Goal: Task Accomplishment & Management: Complete application form

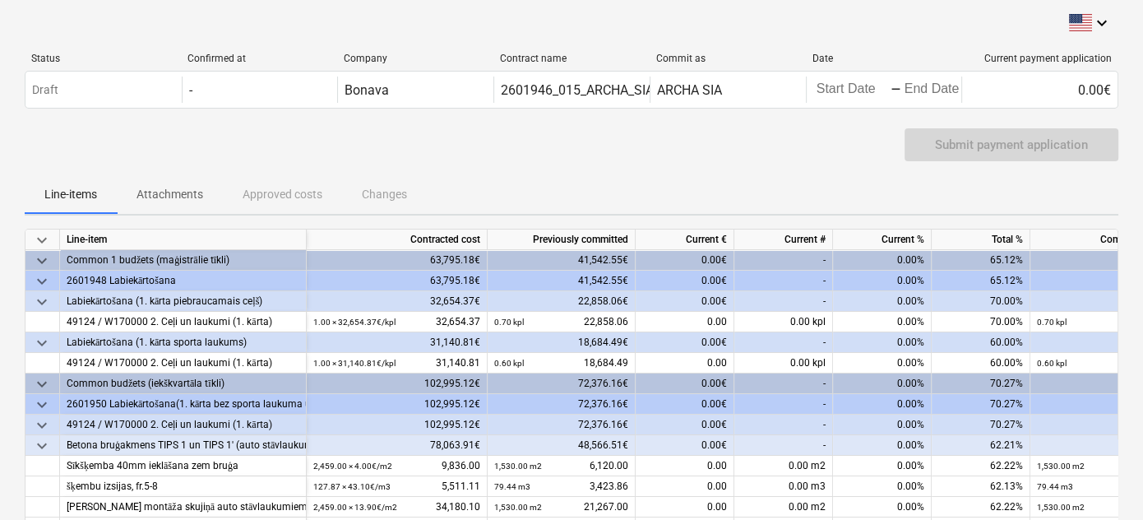
click at [182, 192] on p "Attachments" at bounding box center [169, 194] width 67 height 17
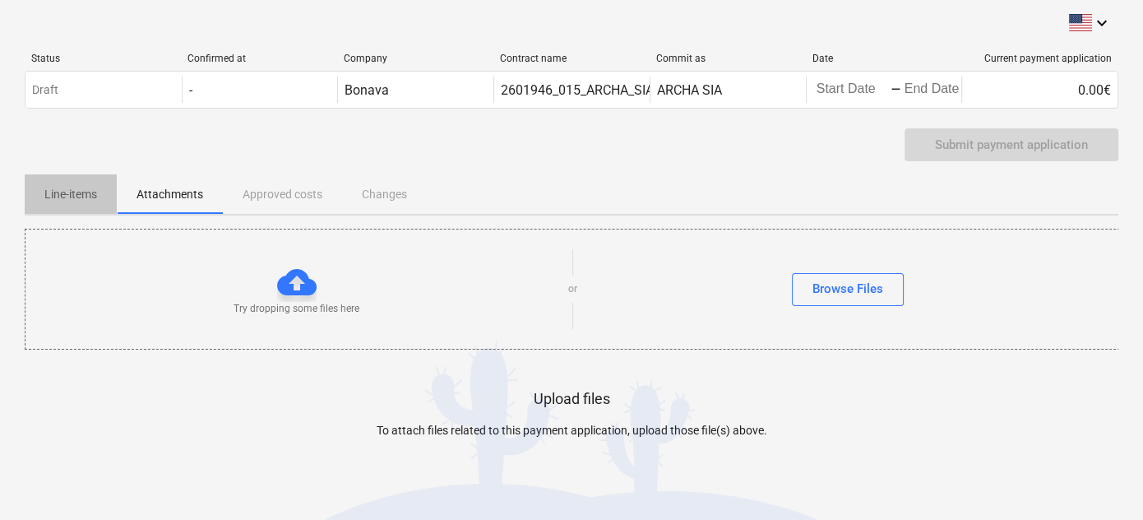
click at [83, 191] on p "Line-items" at bounding box center [70, 194] width 53 height 17
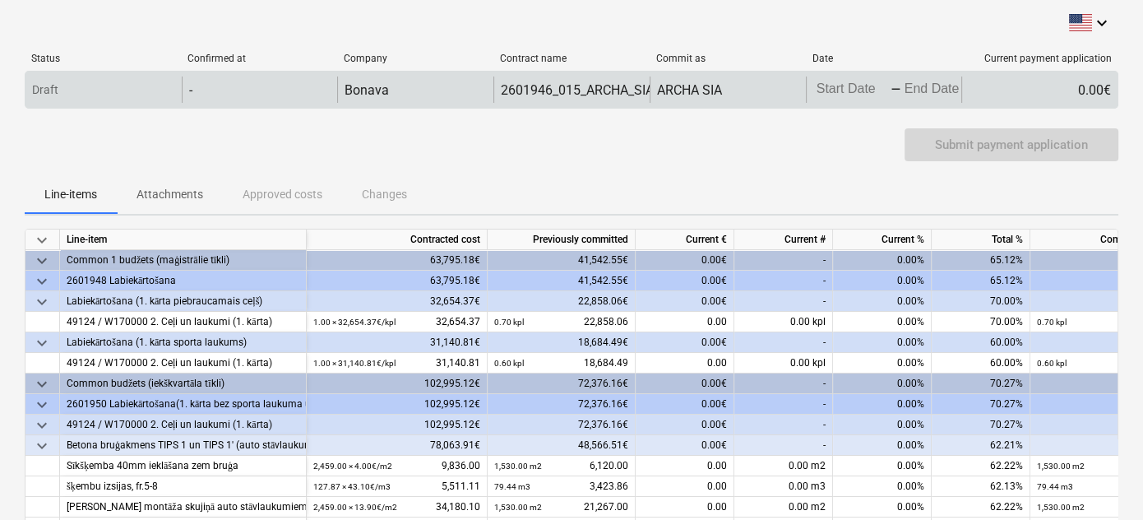
click at [839, 88] on body "keyboard_arrow_down Status Confirmed at Company Contract name Commit as Date Cu…" at bounding box center [571, 260] width 1143 height 520
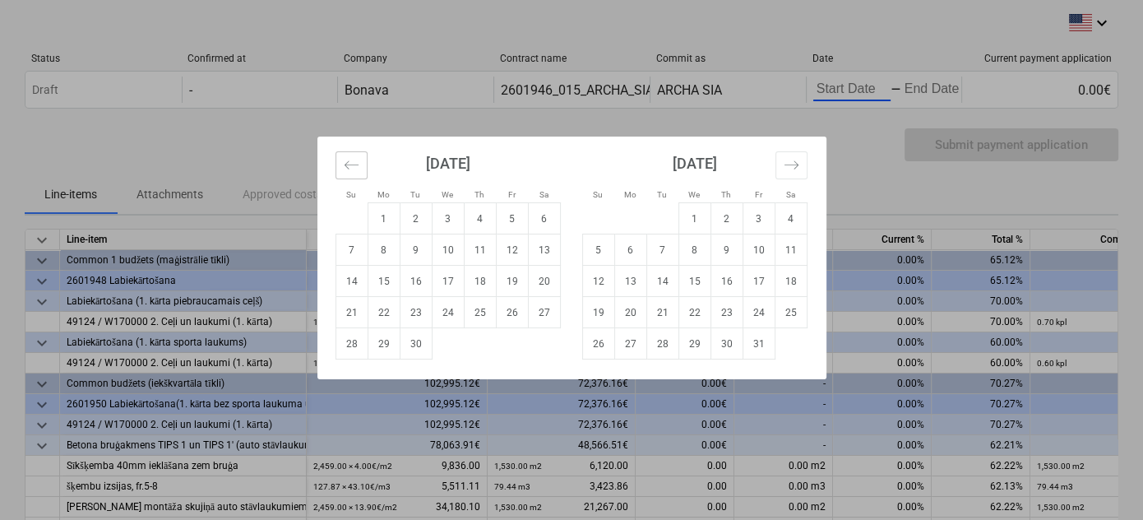
click at [357, 168] on icon "Move backward to switch to the previous month." at bounding box center [352, 165] width 16 height 16
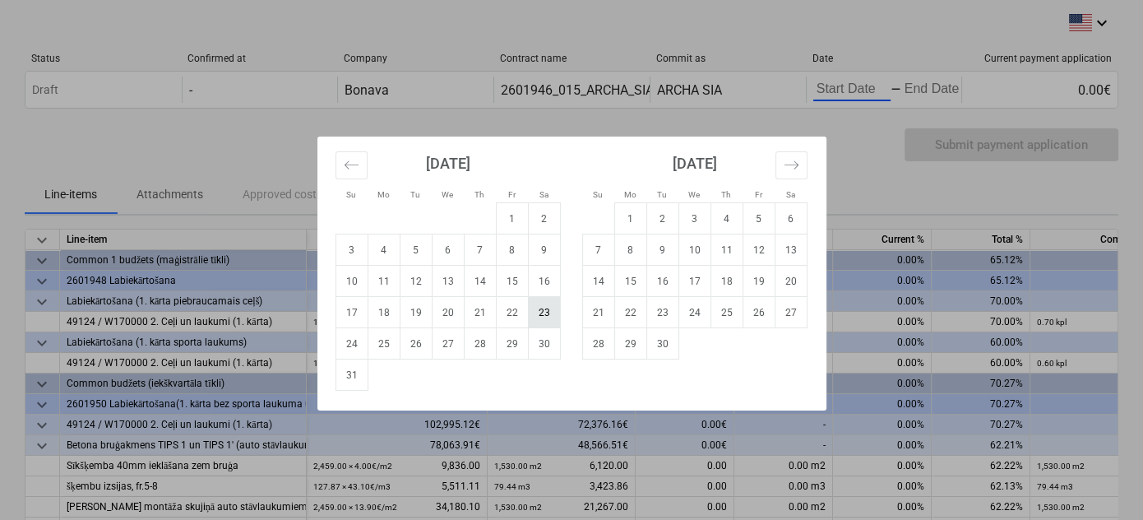
click at [548, 312] on td "23" at bounding box center [544, 312] width 32 height 31
type input "[DATE]"
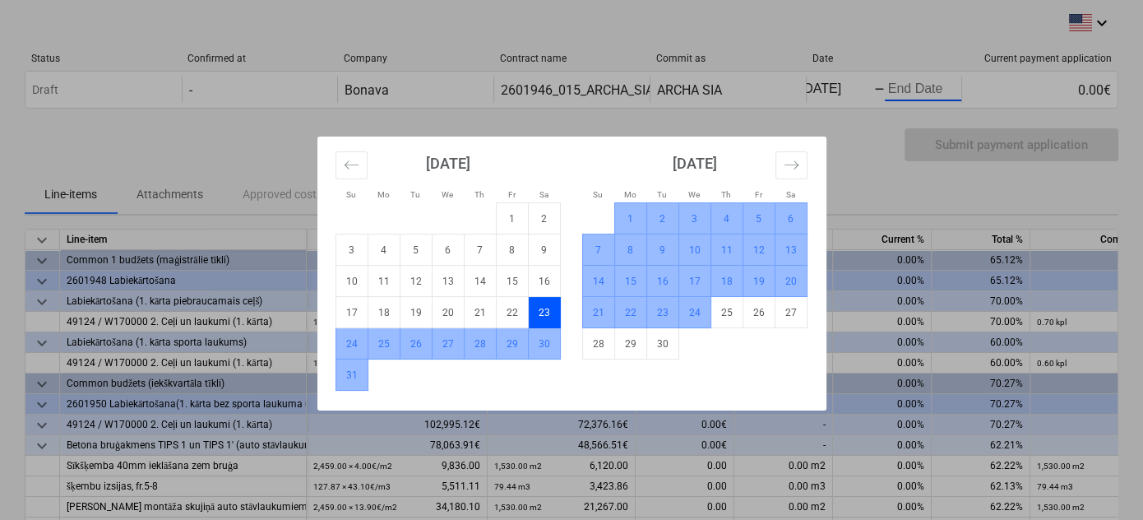
click at [699, 312] on td "24" at bounding box center [694, 312] width 32 height 31
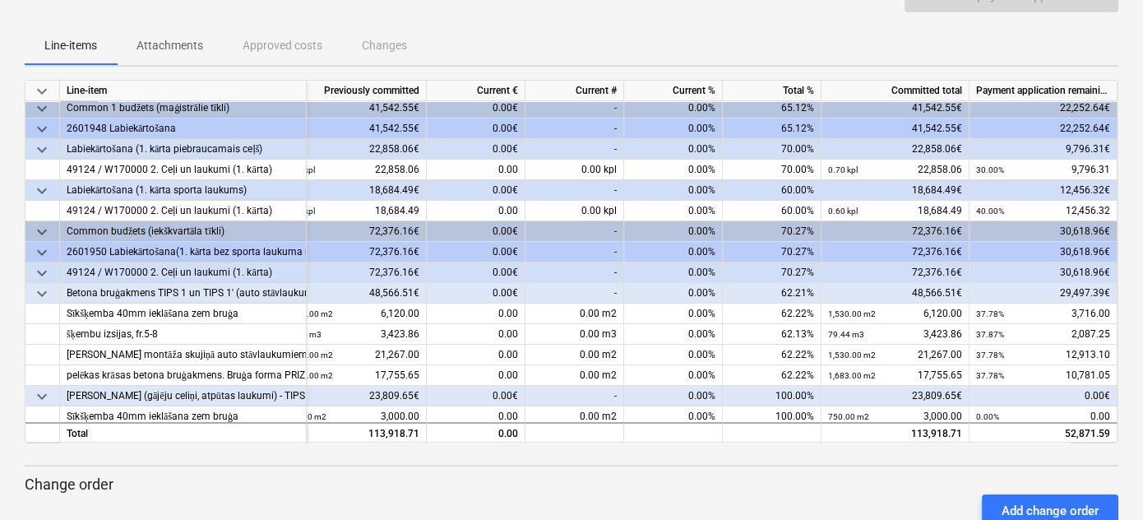
scroll to position [0, 210]
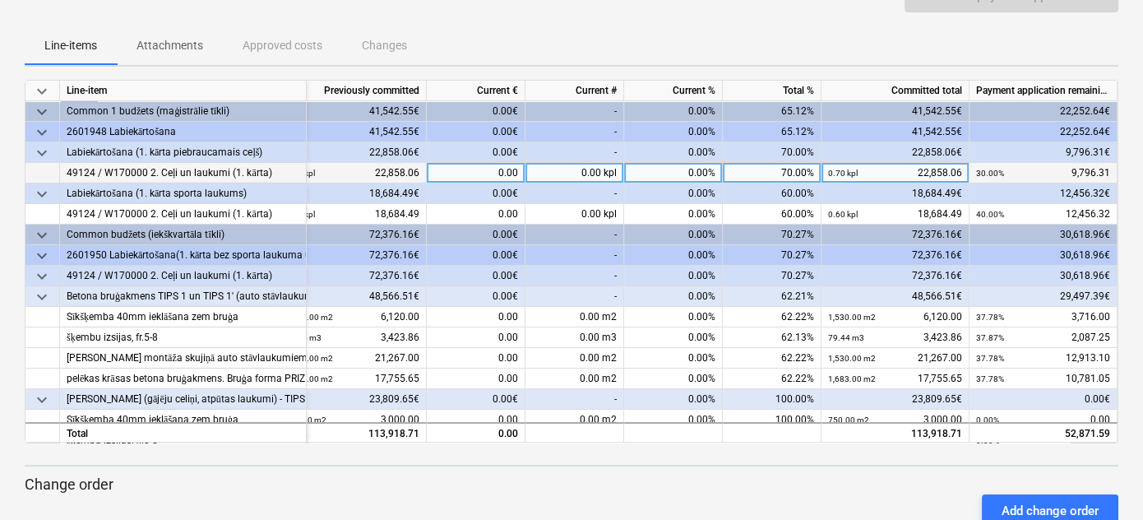
click at [561, 170] on div "0.00 kpl" at bounding box center [574, 173] width 99 height 21
type input "0.1"
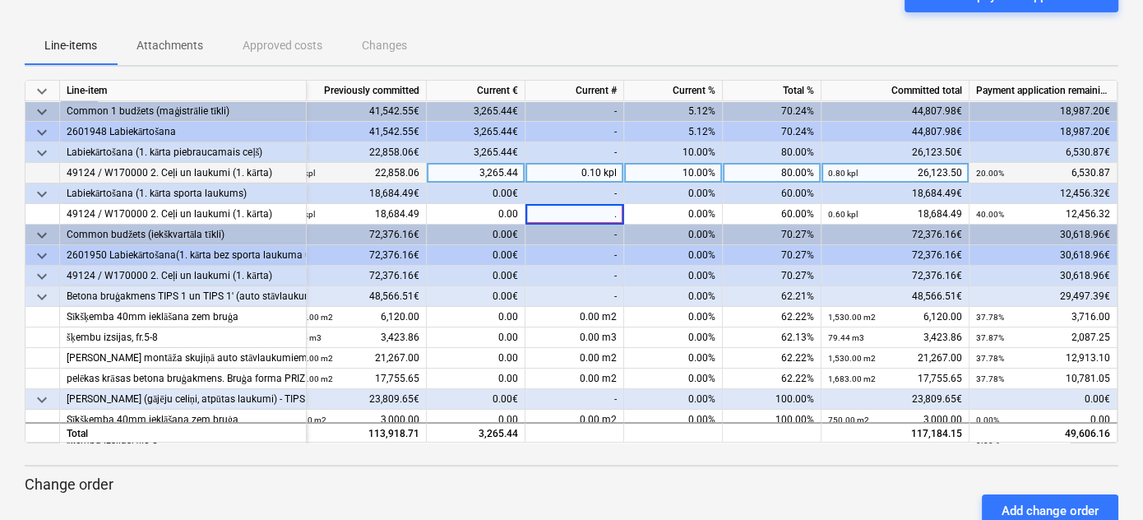
type input ".2"
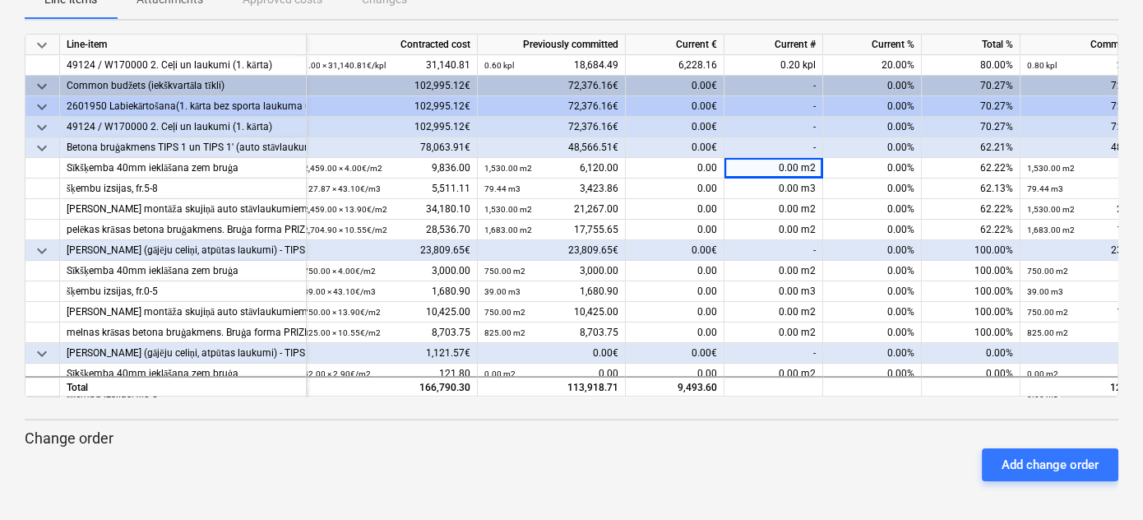
scroll to position [103, 0]
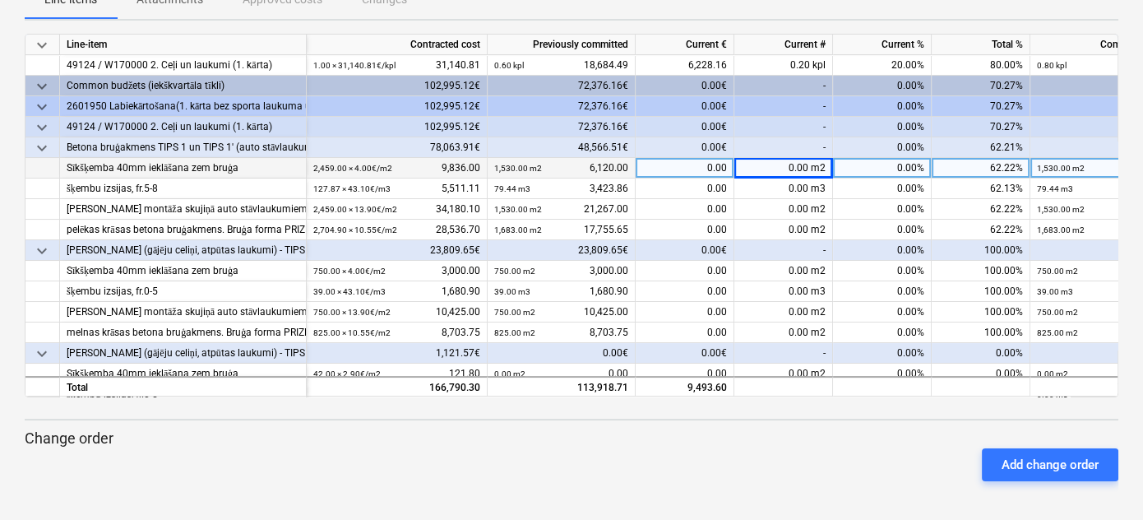
click at [793, 173] on div "0.00 m2" at bounding box center [783, 168] width 99 height 21
type input "750"
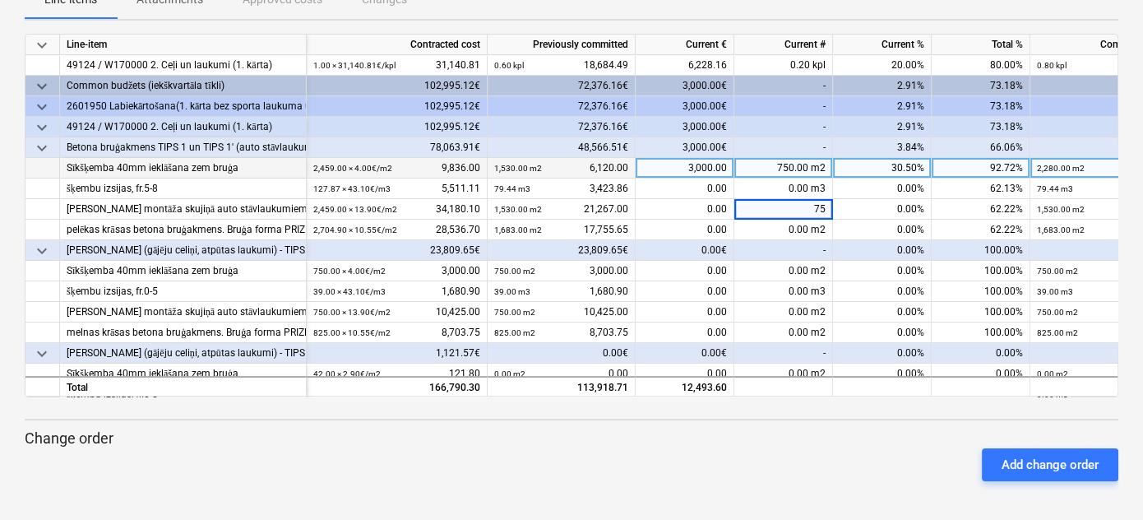
type input "750"
type input "39"
type input "825"
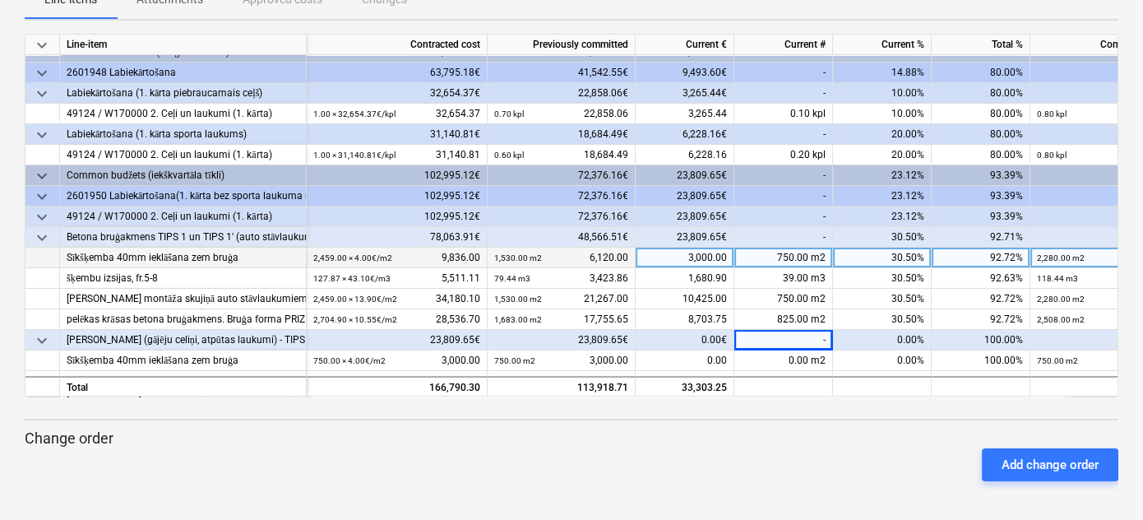
scroll to position [0, 0]
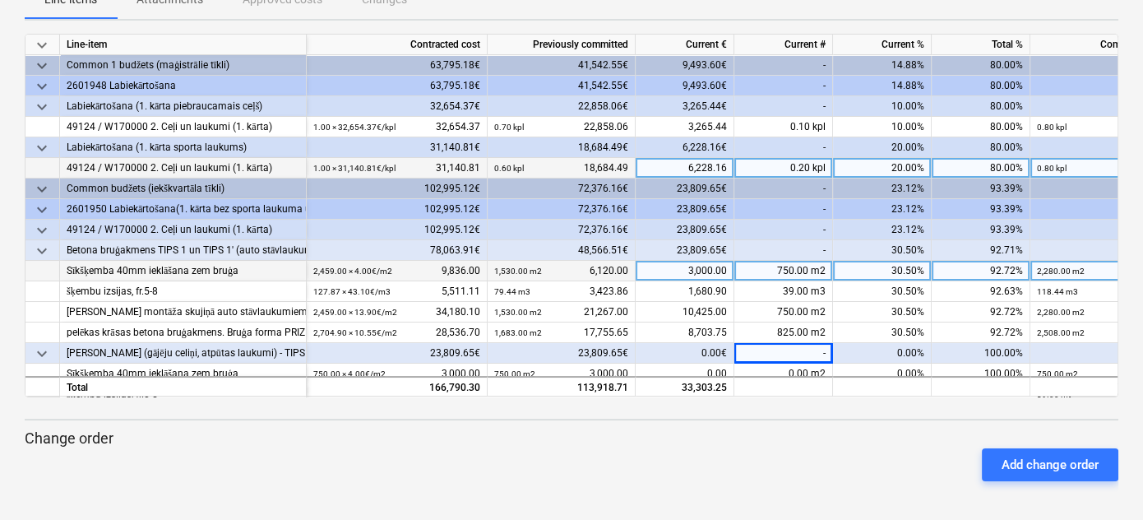
click at [788, 172] on div "0.20 kpl" at bounding box center [783, 168] width 99 height 21
type input ".1"
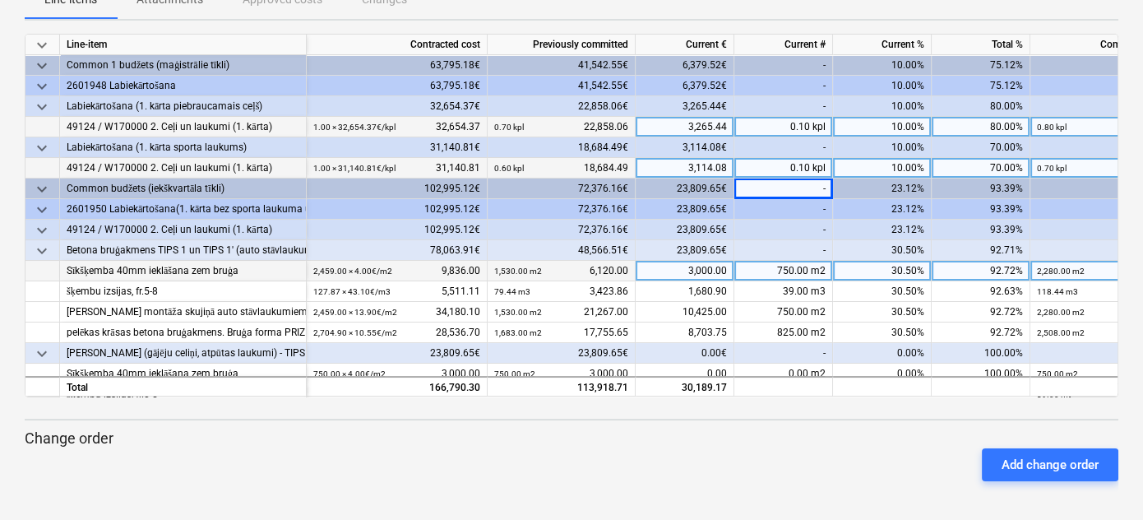
click at [793, 127] on div "0.10 kpl" at bounding box center [783, 127] width 99 height 21
type input "0.09"
type input "0.08"
type input "0.09"
type input ".1"
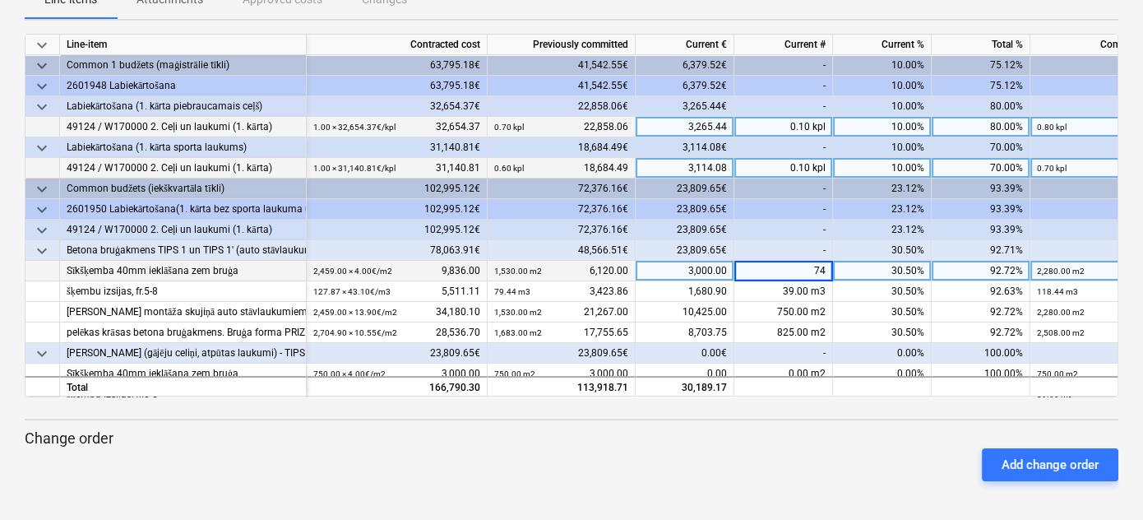
type input "740"
type input "38.48"
type input "740"
type input "814"
type input "730"
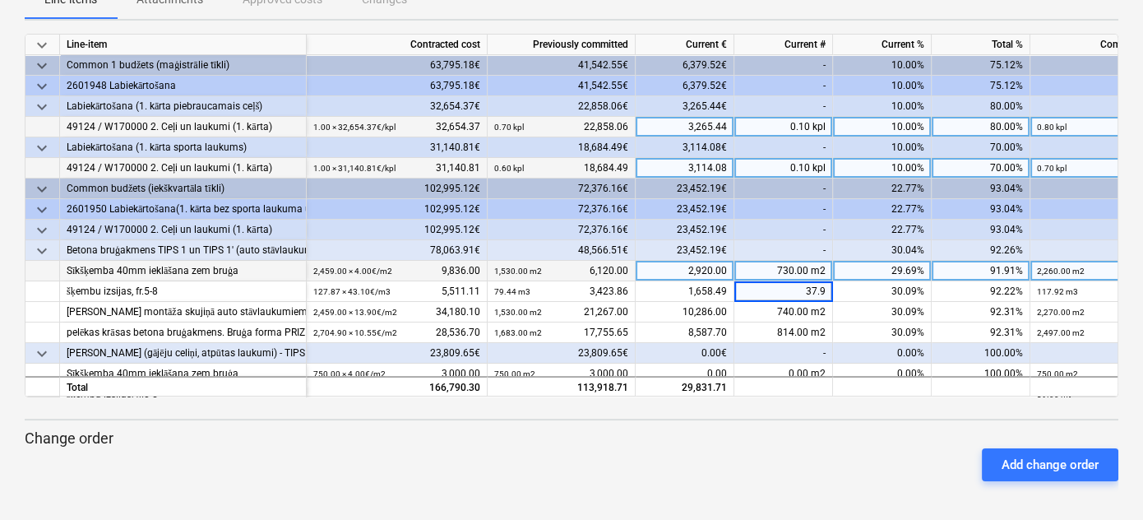
type input "37.96"
type input "730"
type input "803"
type input "710"
type input "36.92"
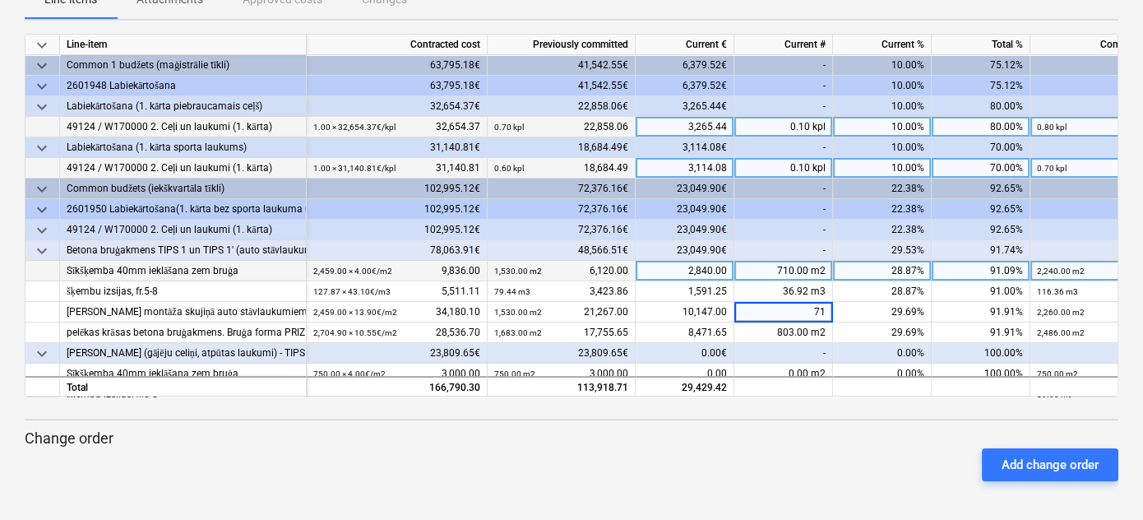
type input "710"
type input "781"
type input "700"
type input "36.4"
type input "700"
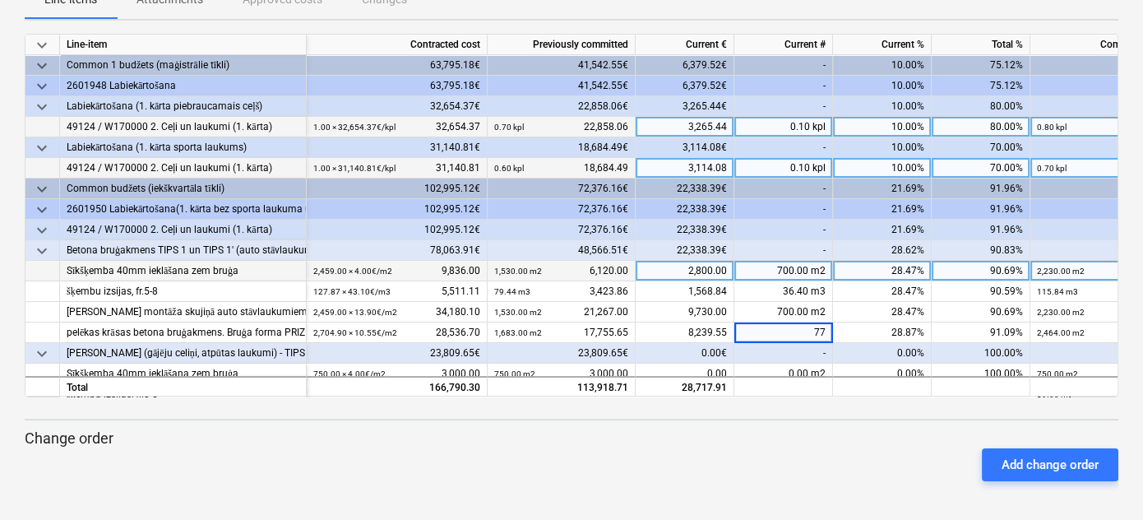
type input "770"
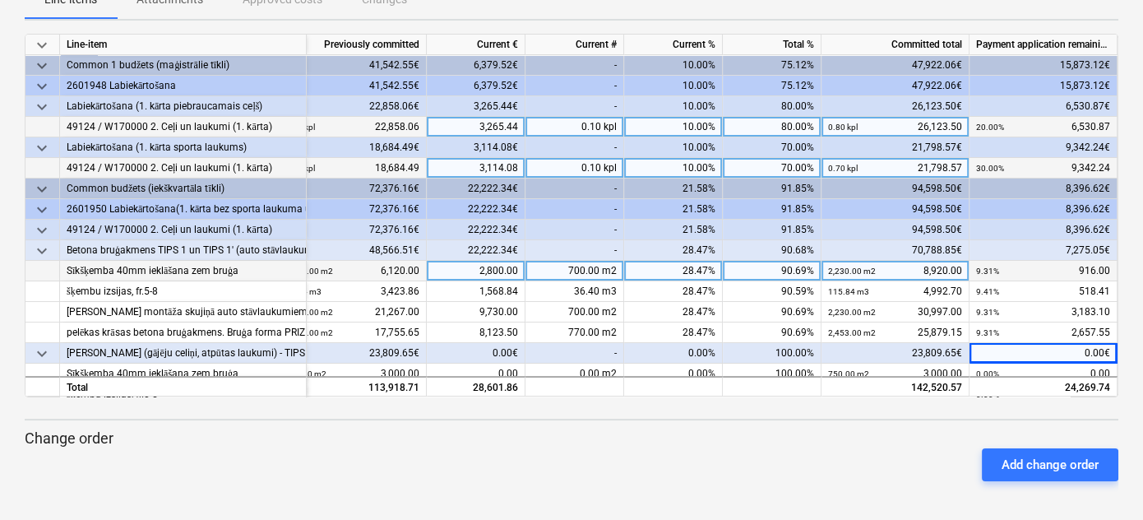
click at [594, 168] on div "0.10 kpl" at bounding box center [574, 168] width 99 height 21
type input ".11"
type input ".1"
type input ".11"
type input ".1"
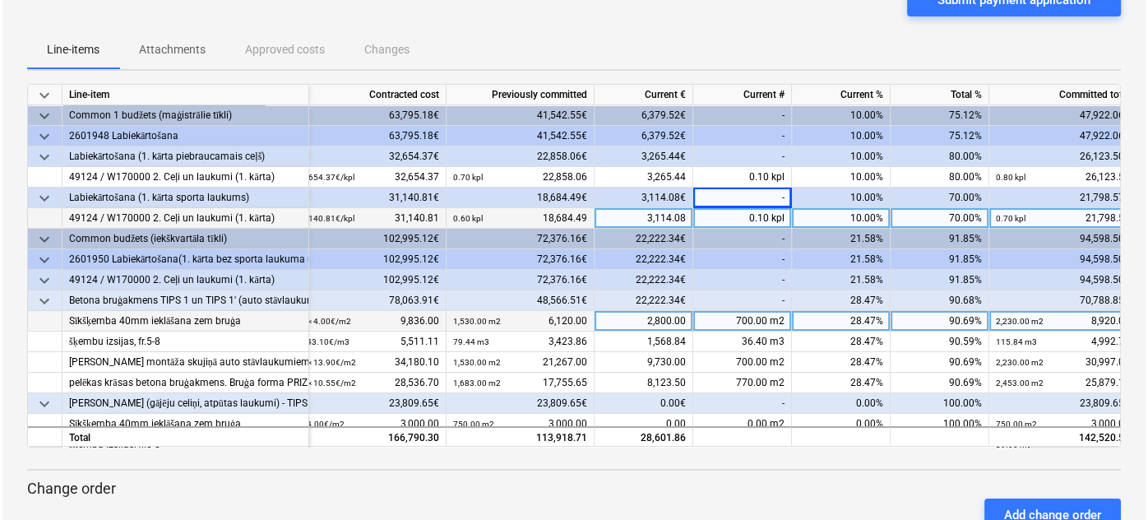
scroll to position [0, 0]
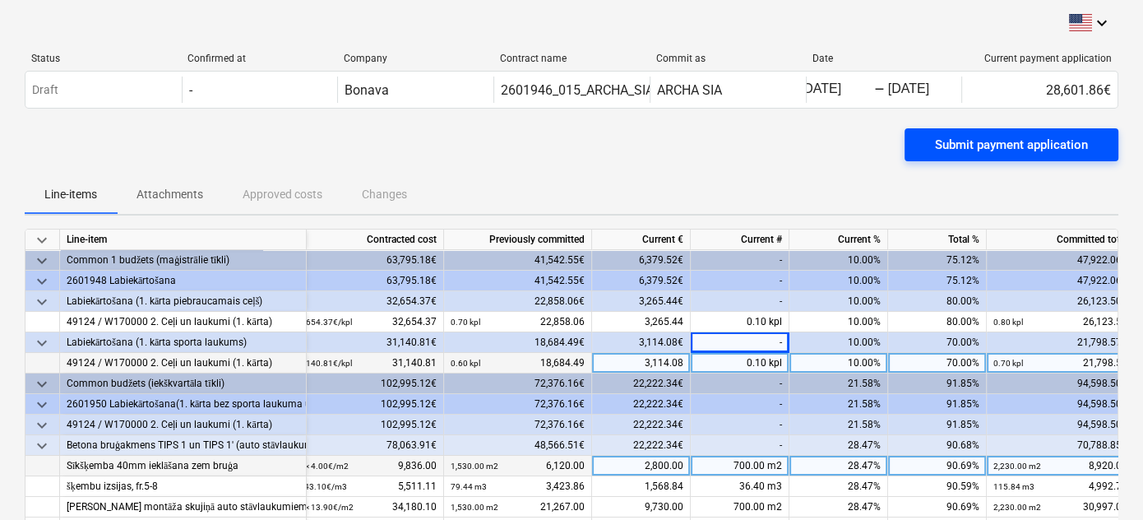
click at [1040, 137] on div "Submit payment application" at bounding box center [1011, 144] width 153 height 21
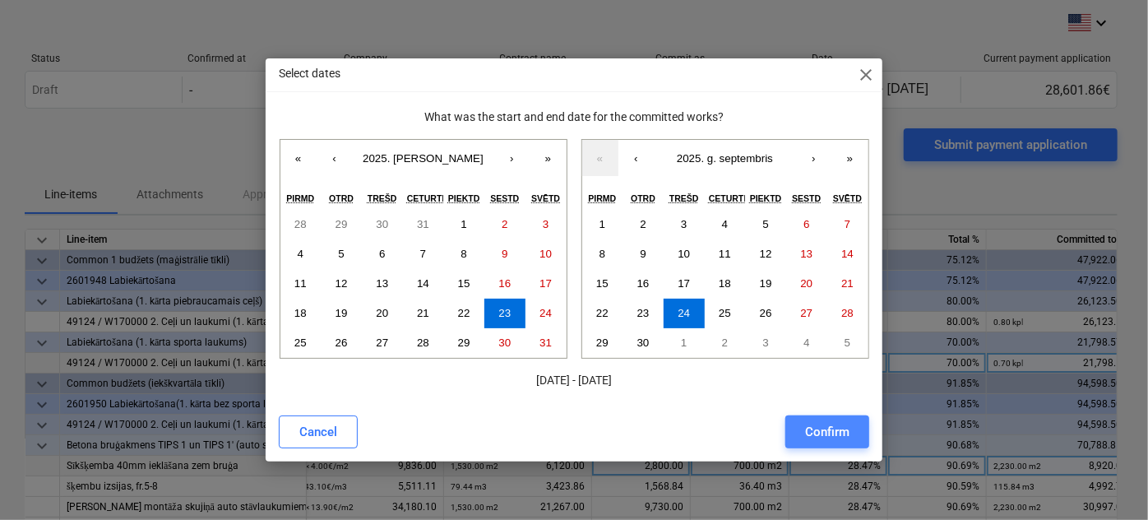
click at [842, 427] on div "Confirm" at bounding box center [827, 431] width 44 height 21
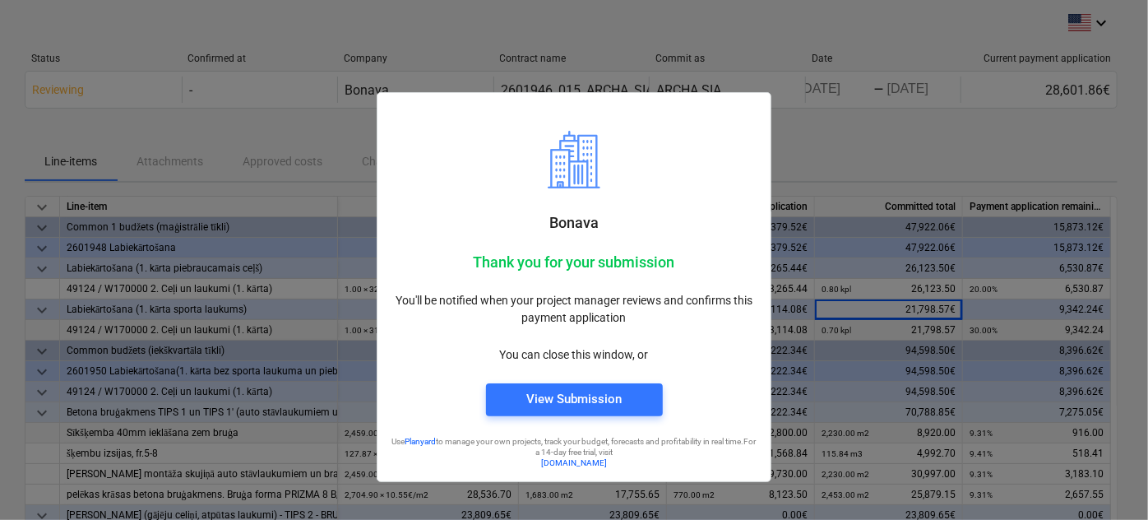
click at [530, 37] on div "Bonava Thank you for your submission You'll be notified when your project manag…" at bounding box center [574, 241] width 395 height 482
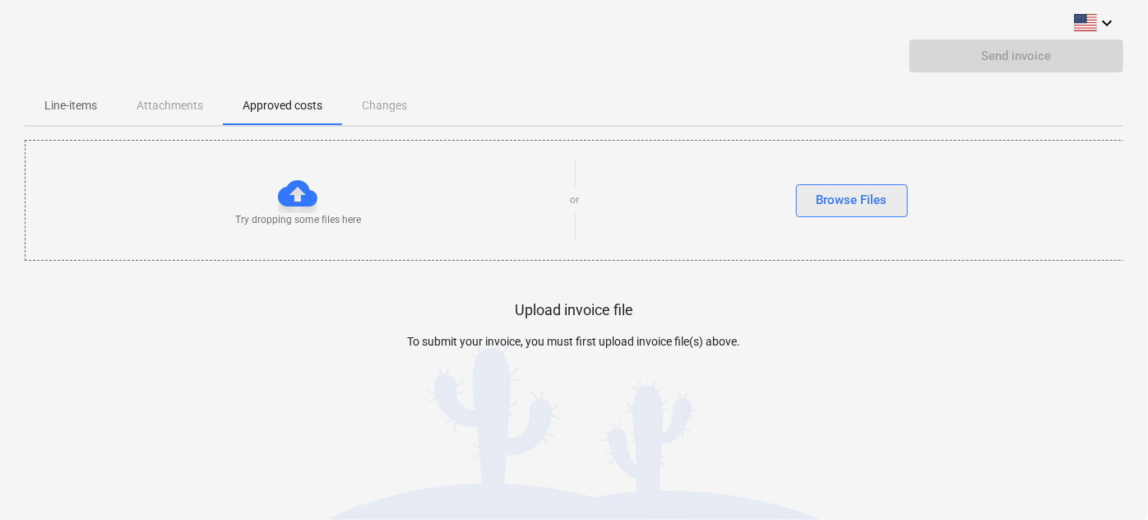
click at [825, 201] on div "Browse Files" at bounding box center [851, 199] width 71 height 21
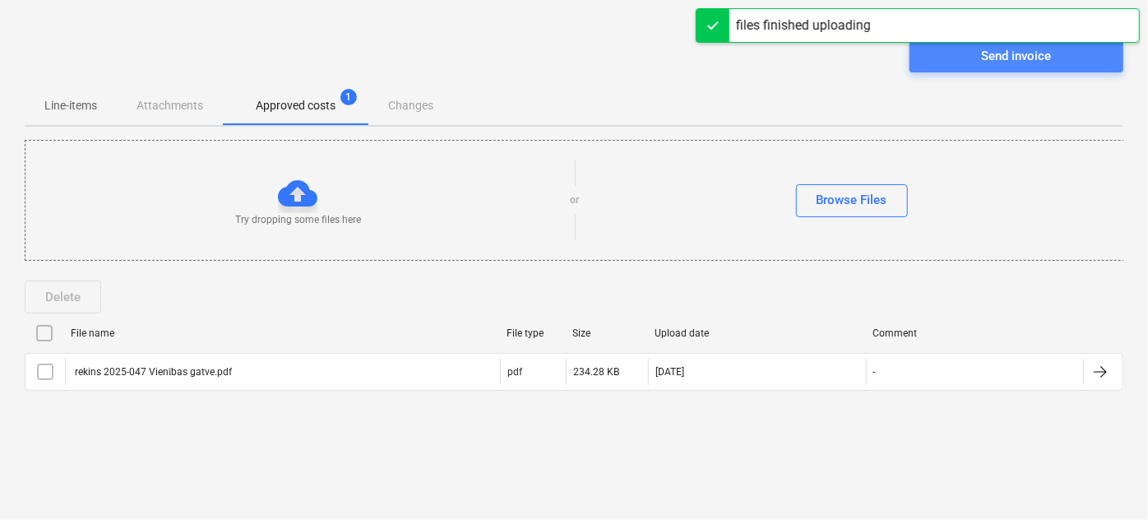
click at [993, 58] on div "Send invoice" at bounding box center [1017, 55] width 70 height 21
